Goal: Task Accomplishment & Management: Use online tool/utility

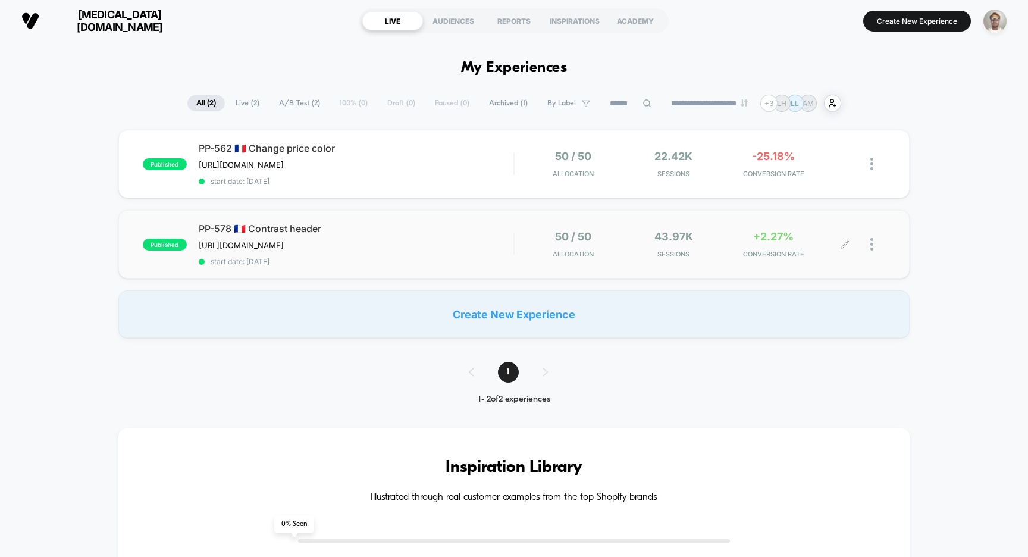
click at [508, 242] on div "PP-578 🇫🇷 Contrast header [URL][DOMAIN_NAME] Click to edit experience details […" at bounding box center [356, 244] width 315 height 43
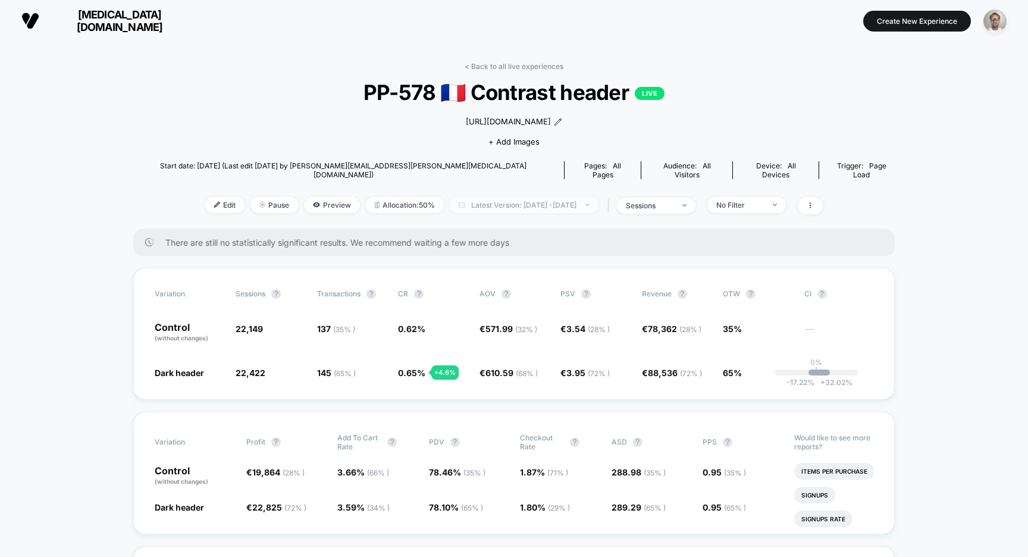
click at [556, 198] on span "Latest Version: [DATE] - [DATE]" at bounding box center [524, 205] width 149 height 16
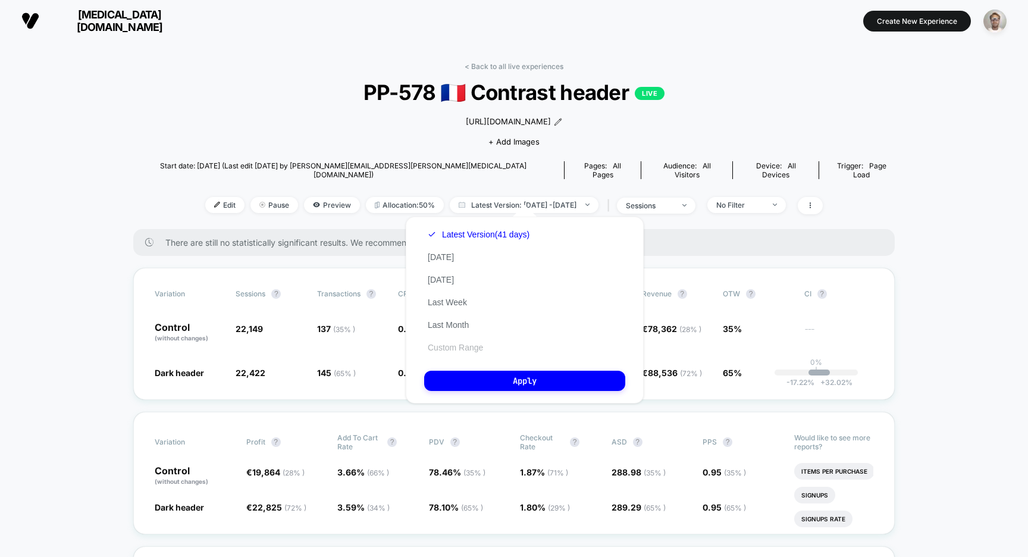
click at [453, 345] on button "Custom Range" at bounding box center [455, 347] width 62 height 11
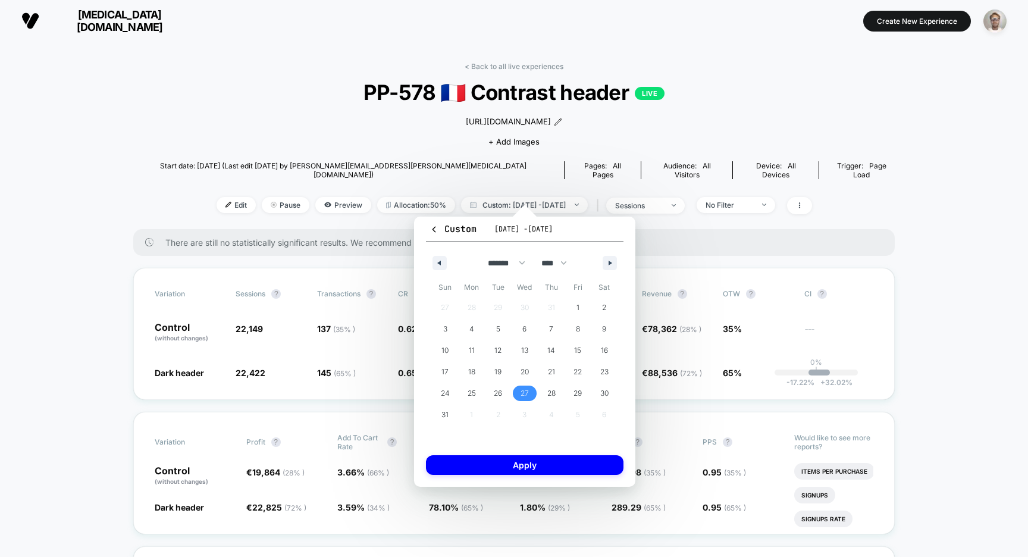
click at [522, 390] on span "27" at bounding box center [525, 393] width 8 height 21
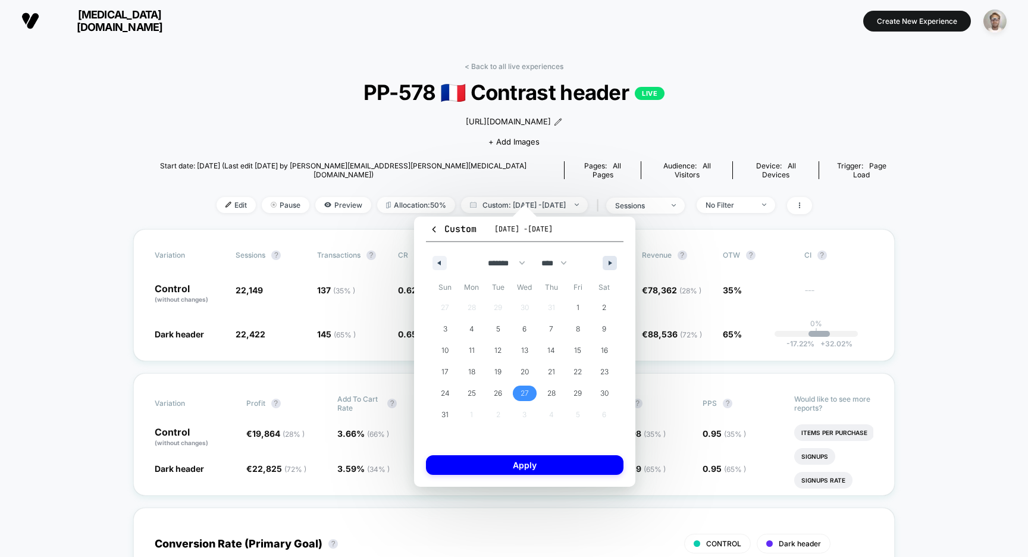
click at [609, 261] on icon "button" at bounding box center [612, 263] width 6 height 5
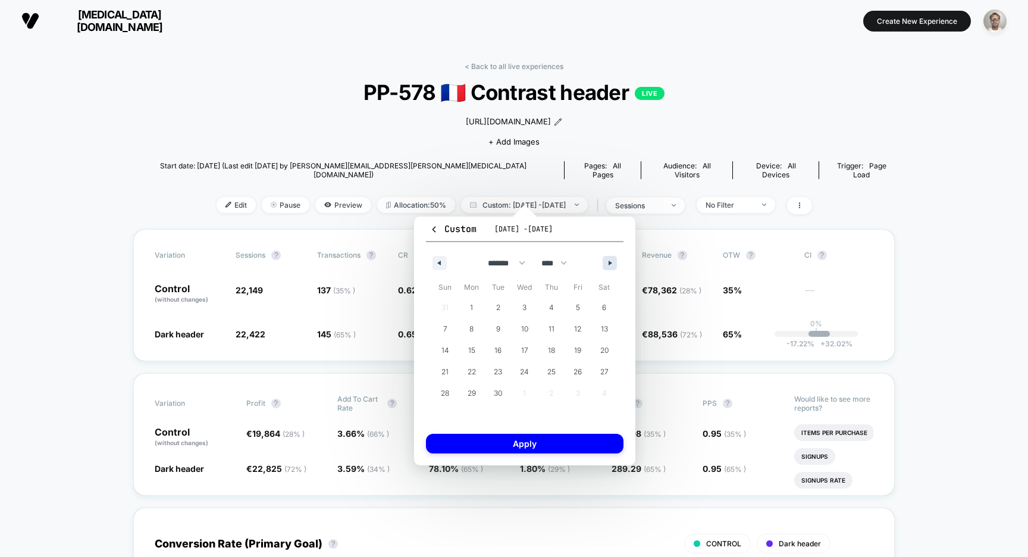
click at [612, 262] on icon "button" at bounding box center [612, 263] width 6 height 5
click at [607, 304] on span "4" at bounding box center [604, 307] width 27 height 15
select select "*"
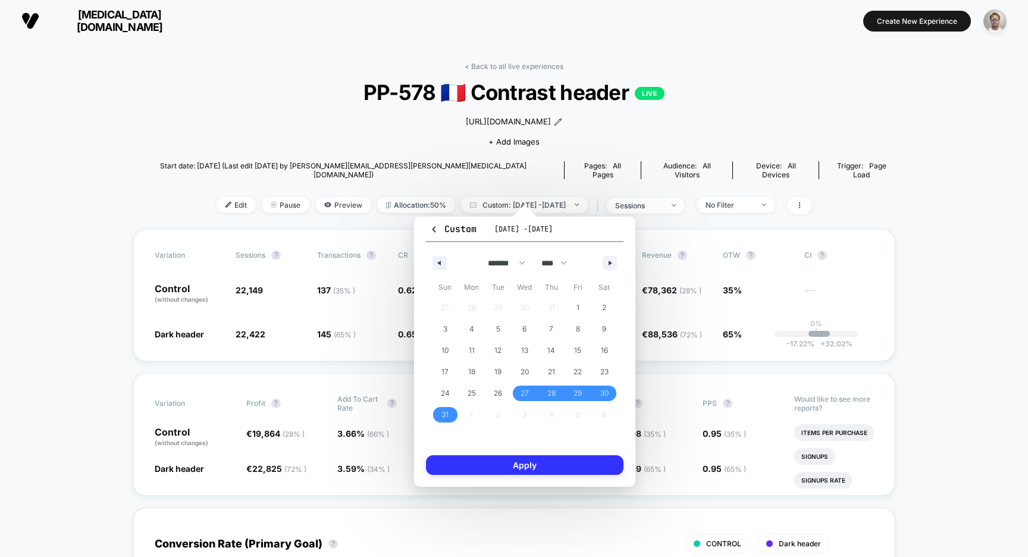
click at [511, 465] on button "Apply" at bounding box center [525, 465] width 198 height 20
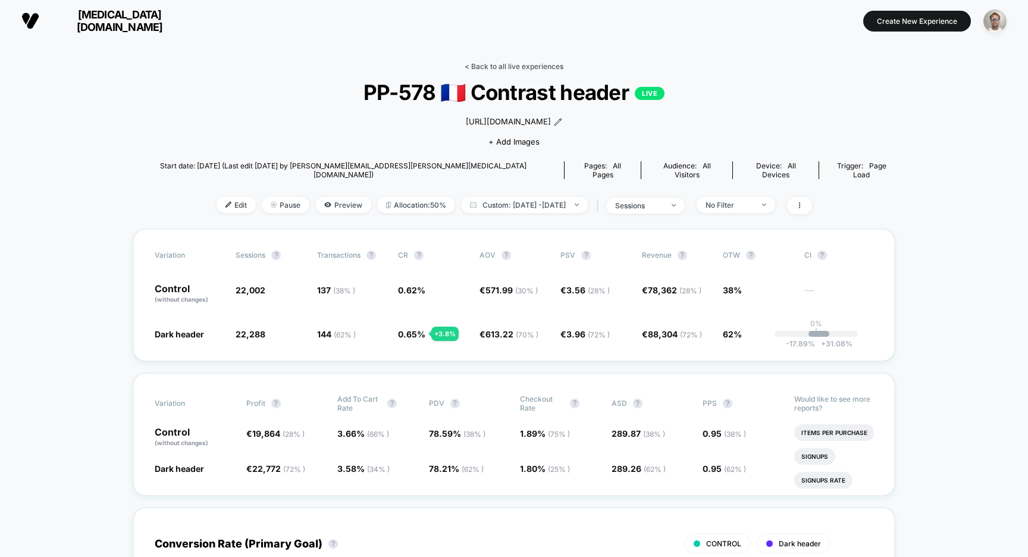
click at [528, 64] on link "< Back to all live experiences" at bounding box center [514, 66] width 99 height 9
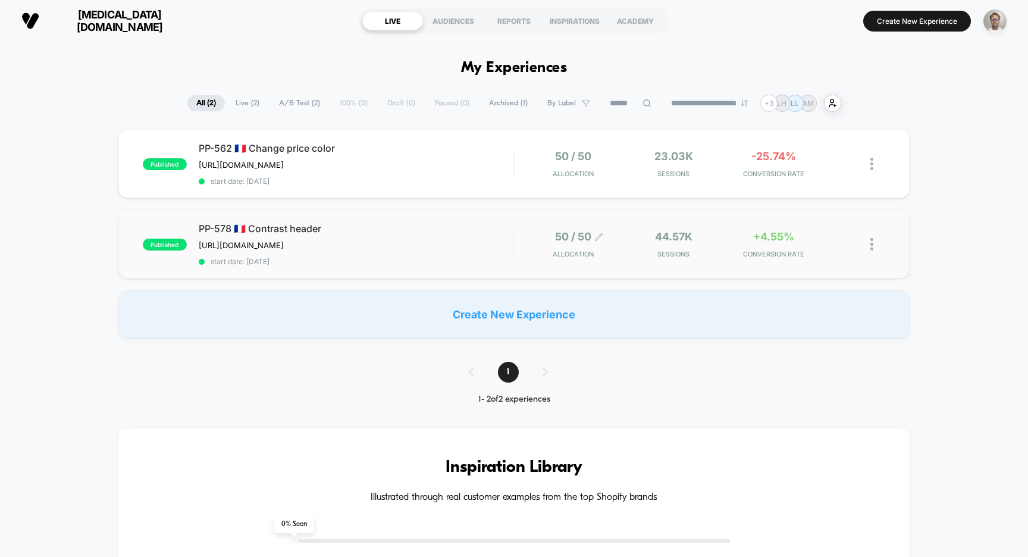
click at [567, 253] on span "Allocation" at bounding box center [573, 254] width 41 height 8
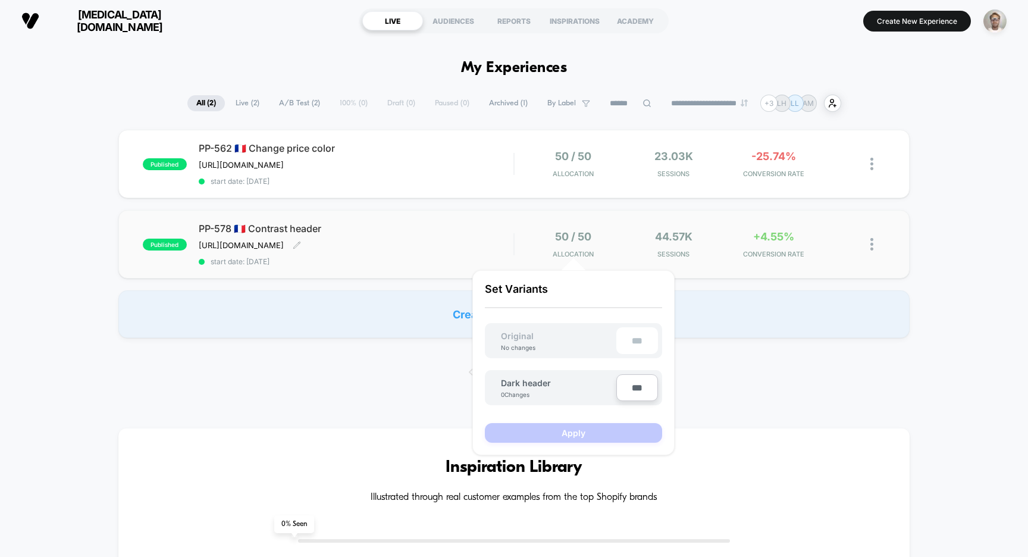
click at [471, 227] on span "PP-578 🇫🇷 Contrast header" at bounding box center [356, 229] width 315 height 12
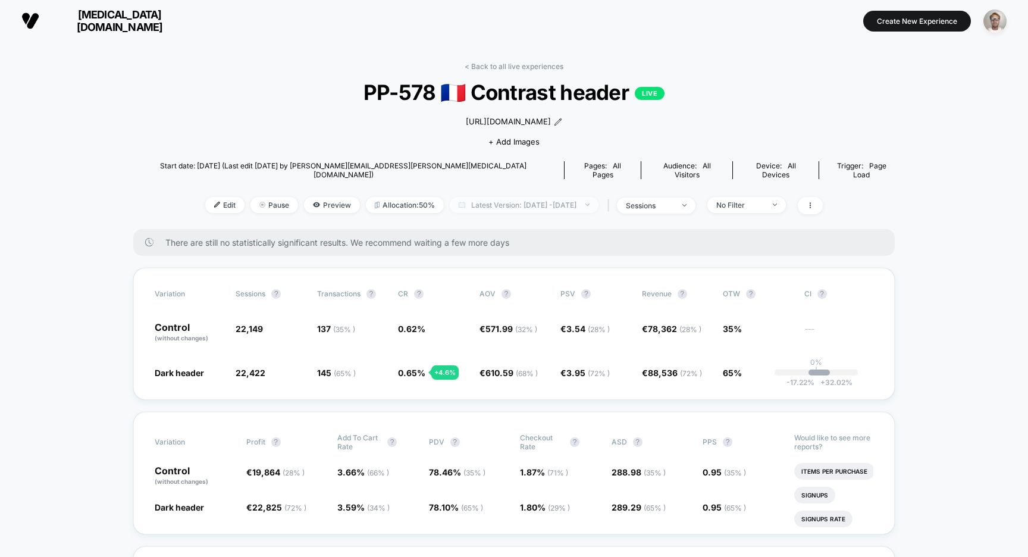
click at [542, 197] on span "Latest Version: [DATE] - [DATE]" at bounding box center [524, 205] width 149 height 16
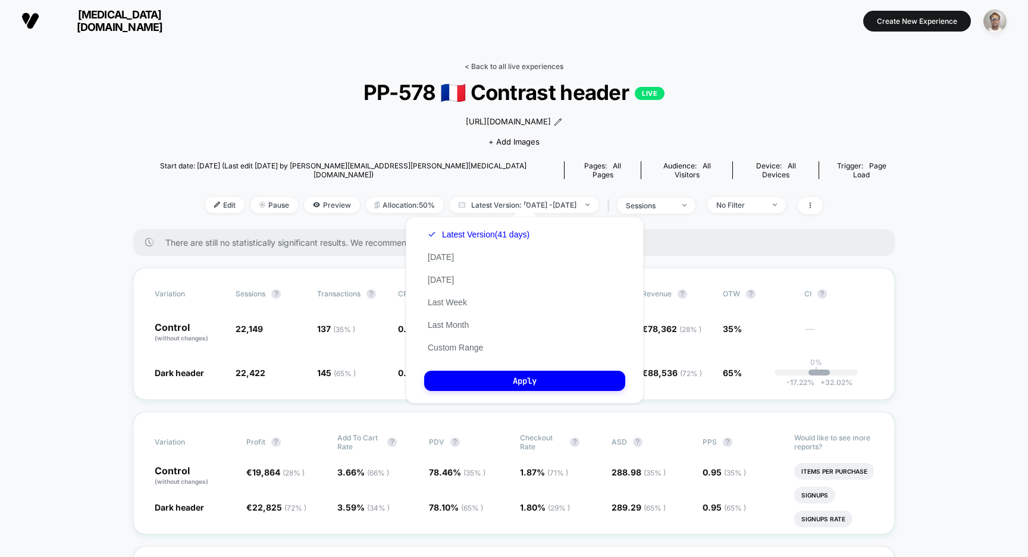
click at [509, 65] on link "< Back to all live experiences" at bounding box center [514, 66] width 99 height 9
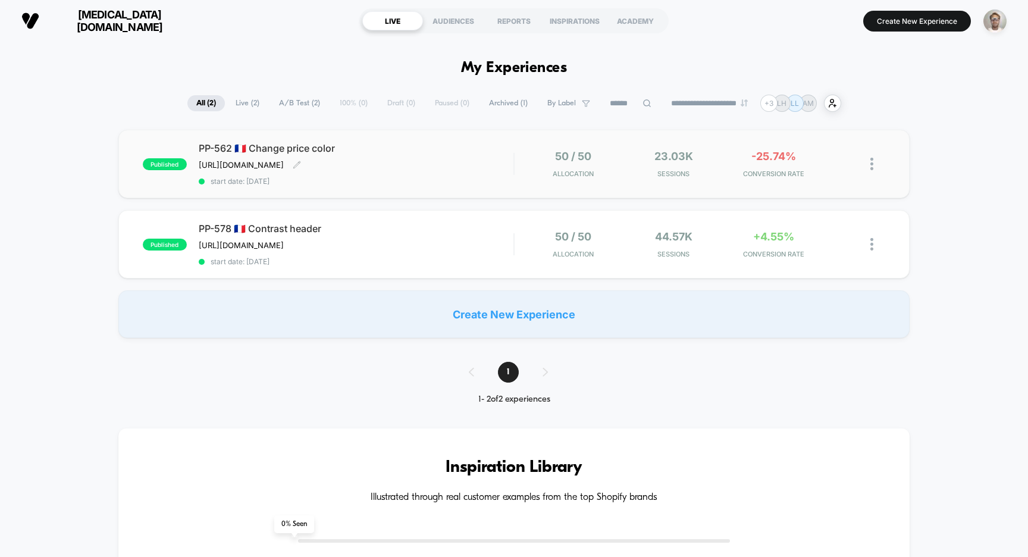
click at [494, 168] on div "PP-562 🇫🇷 Change price color [URL][DOMAIN_NAME] Click to edit experience detail…" at bounding box center [356, 163] width 315 height 43
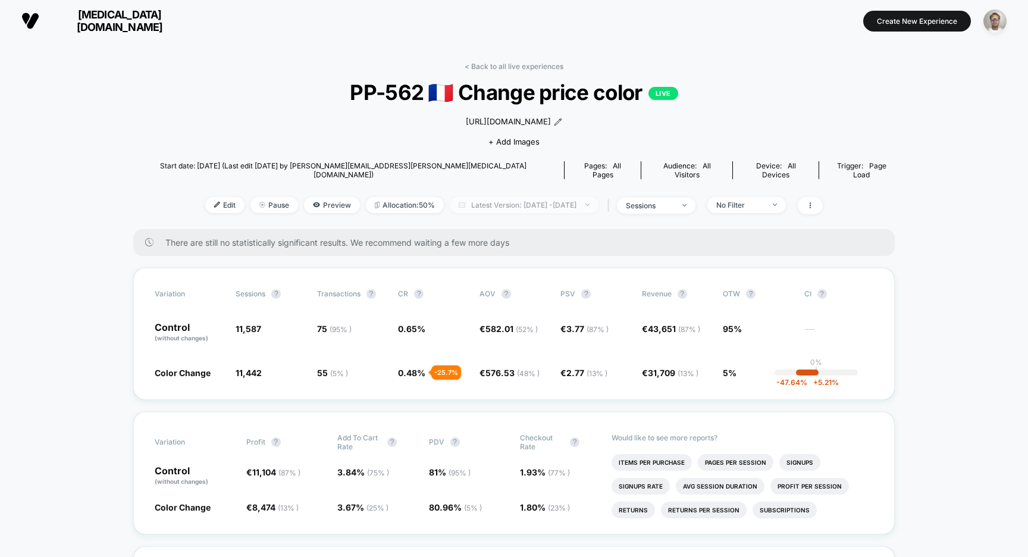
click at [525, 206] on span "Latest Version: [DATE] - [DATE]" at bounding box center [524, 205] width 149 height 16
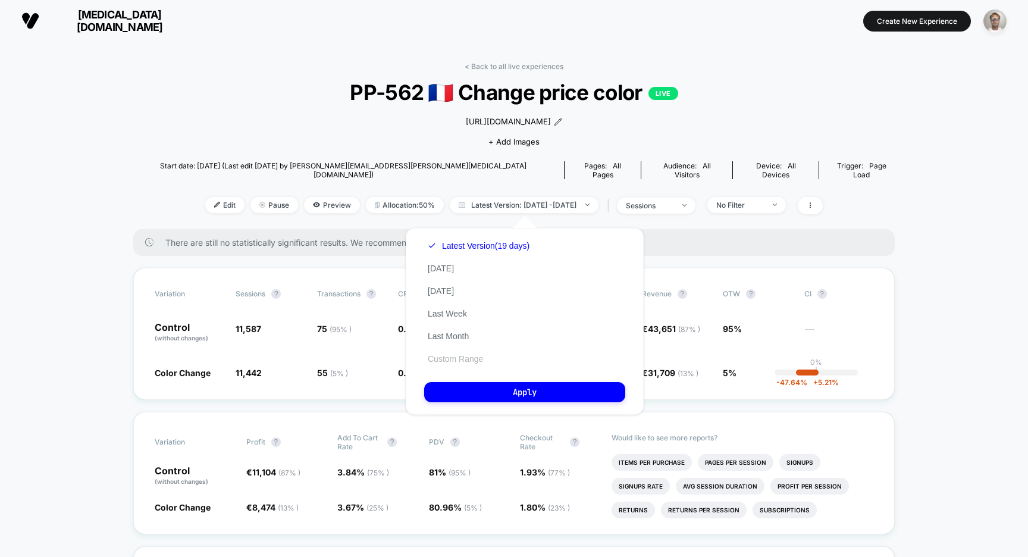
click at [455, 355] on button "Custom Range" at bounding box center [455, 358] width 62 height 11
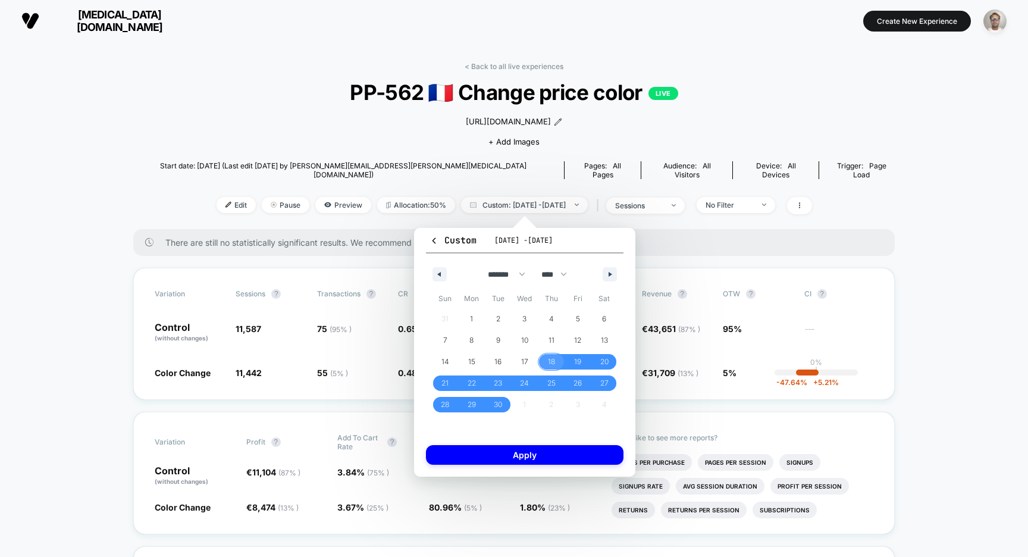
click at [547, 358] on span "18" at bounding box center [551, 361] width 27 height 15
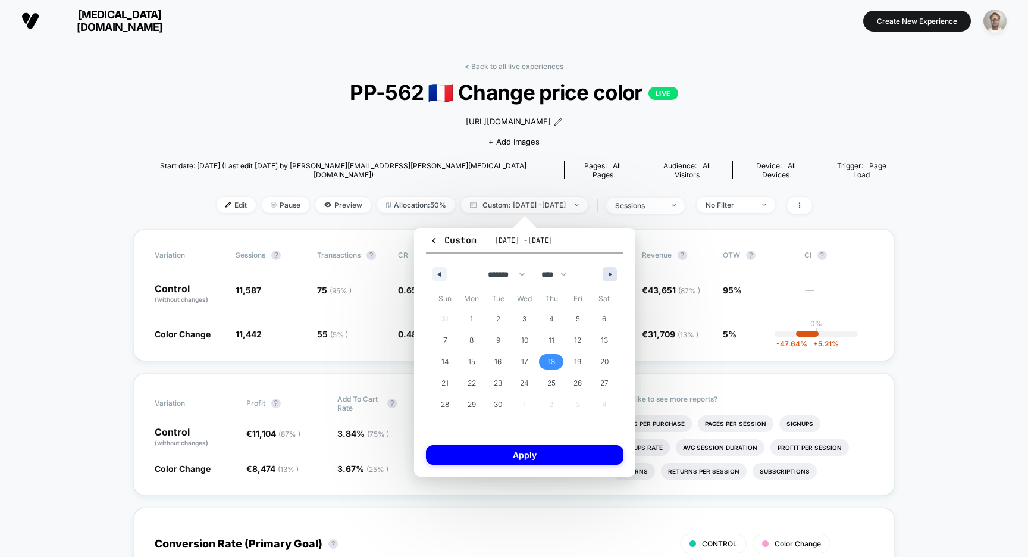
click at [610, 274] on icon "button" at bounding box center [612, 274] width 6 height 5
click at [599, 320] on span "4" at bounding box center [604, 318] width 27 height 15
select select "*"
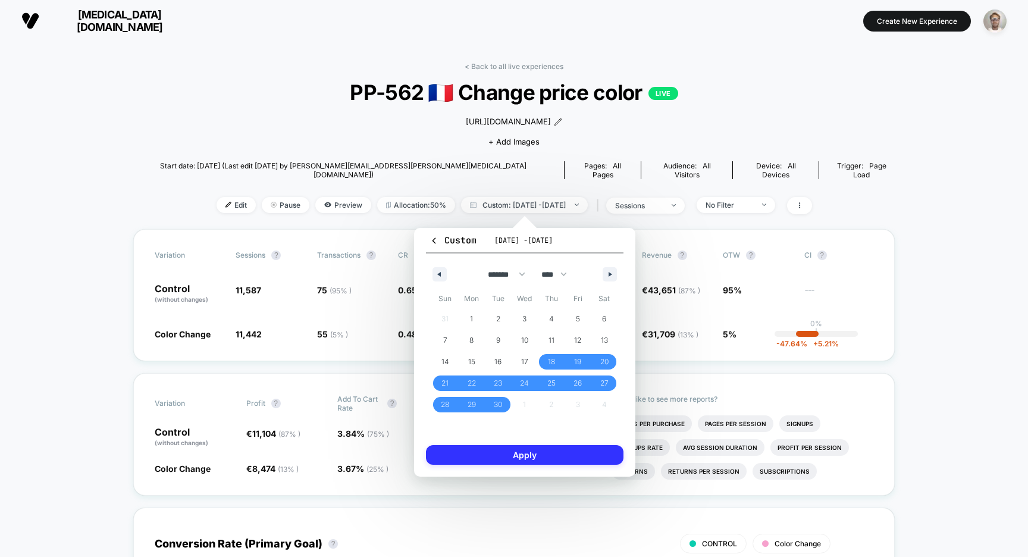
click at [556, 451] on button "Apply" at bounding box center [525, 455] width 198 height 20
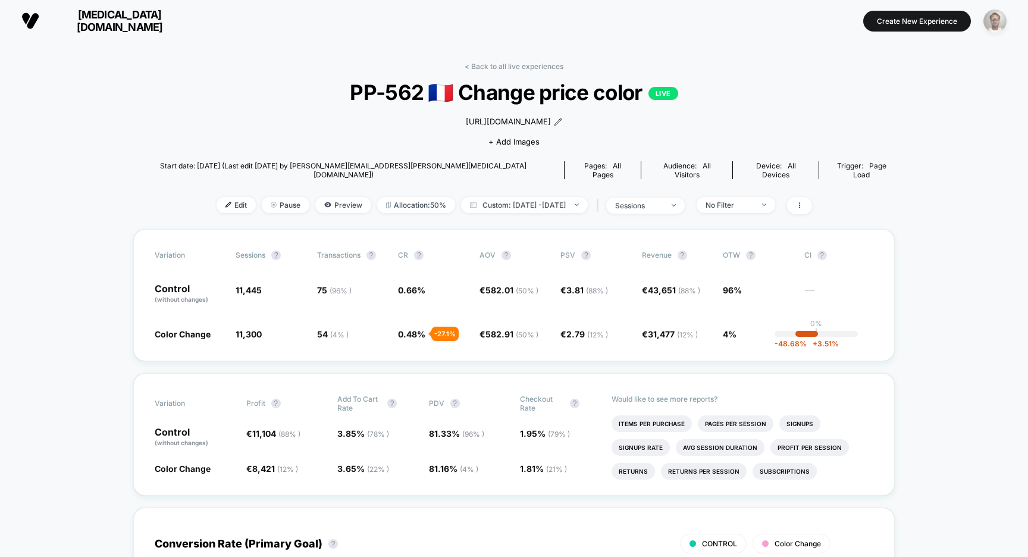
click at [994, 18] on img "button" at bounding box center [995, 21] width 23 height 23
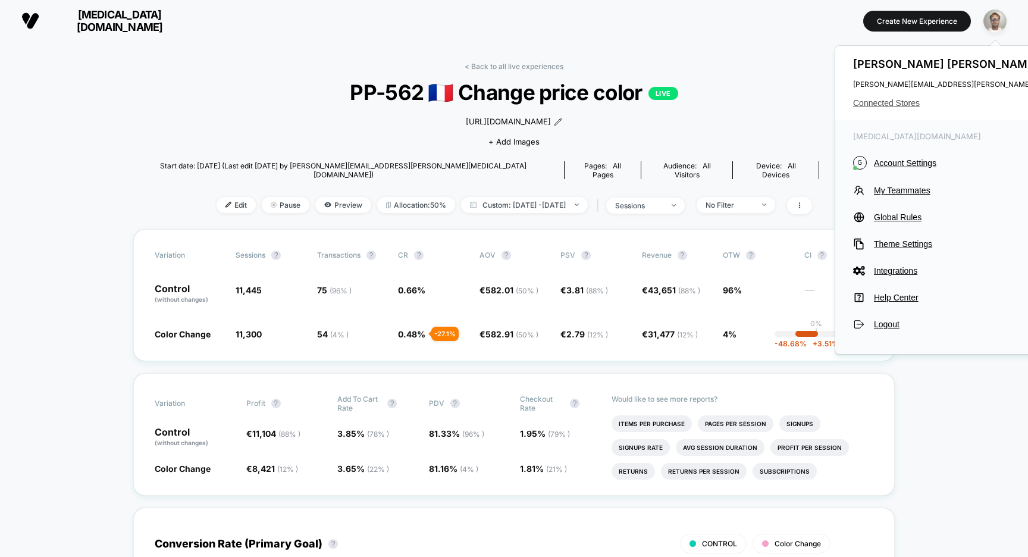
click at [889, 102] on span "Connected Stores" at bounding box center [1000, 103] width 295 height 10
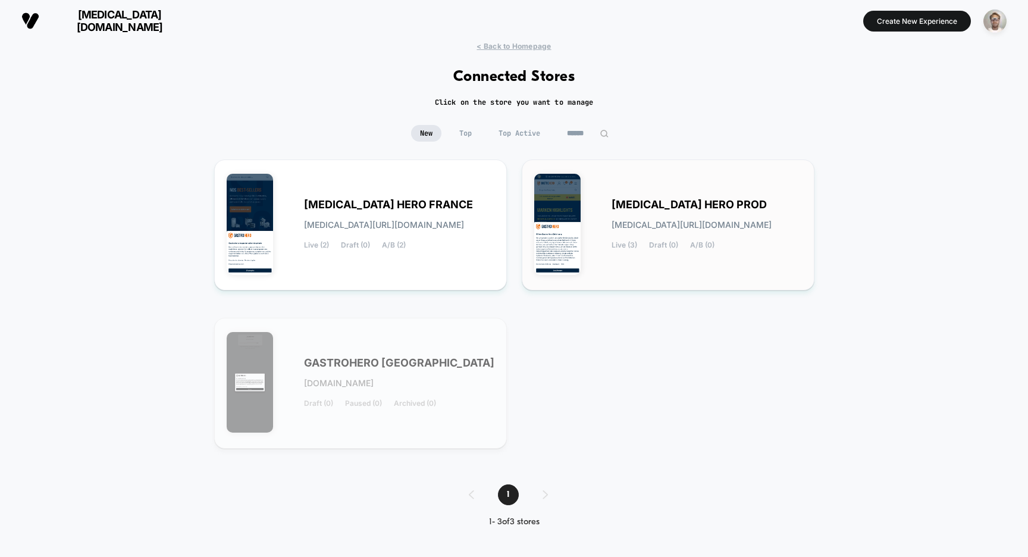
click at [633, 201] on span "[MEDICAL_DATA] HERO PROD" at bounding box center [689, 205] width 155 height 8
